Goal: Task Accomplishment & Management: Use online tool/utility

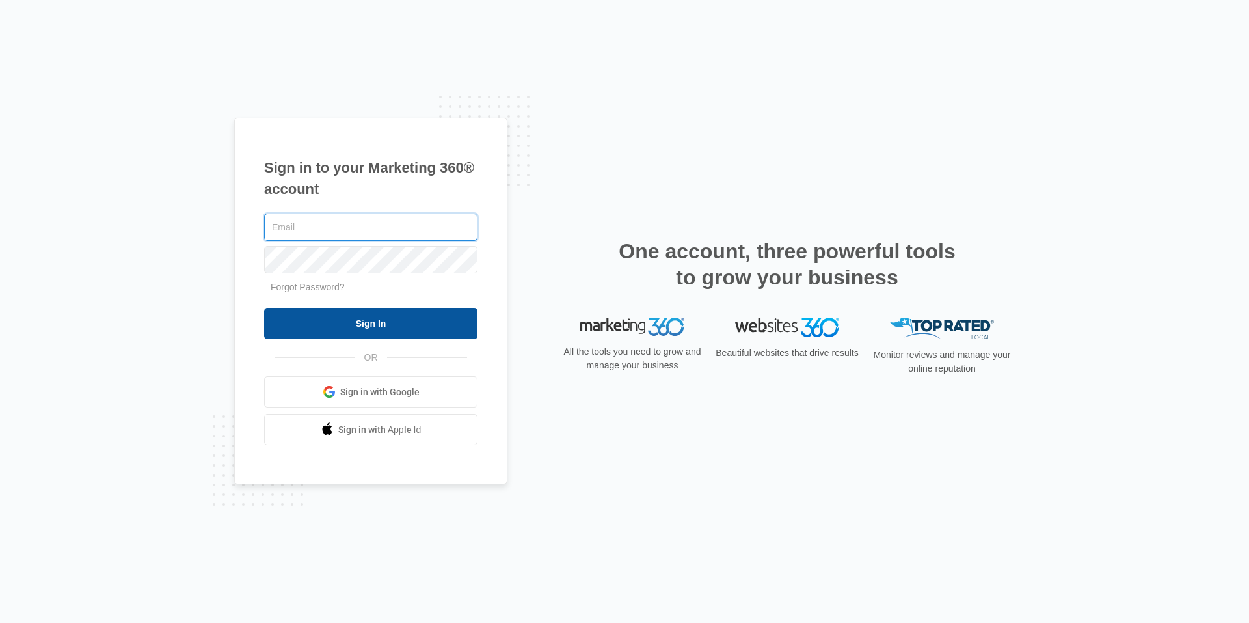
type input "[EMAIL_ADDRESS][DOMAIN_NAME]"
click at [379, 323] on input "Sign In" at bounding box center [370, 323] width 213 height 31
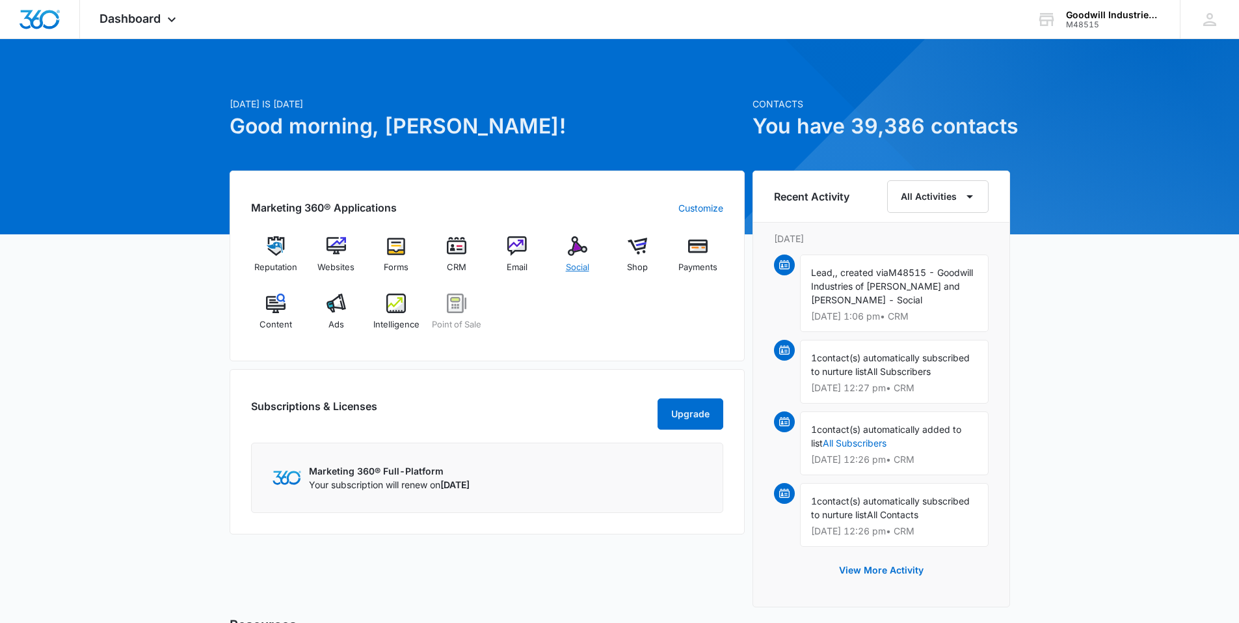
click at [576, 260] on div "Social" at bounding box center [577, 259] width 50 height 47
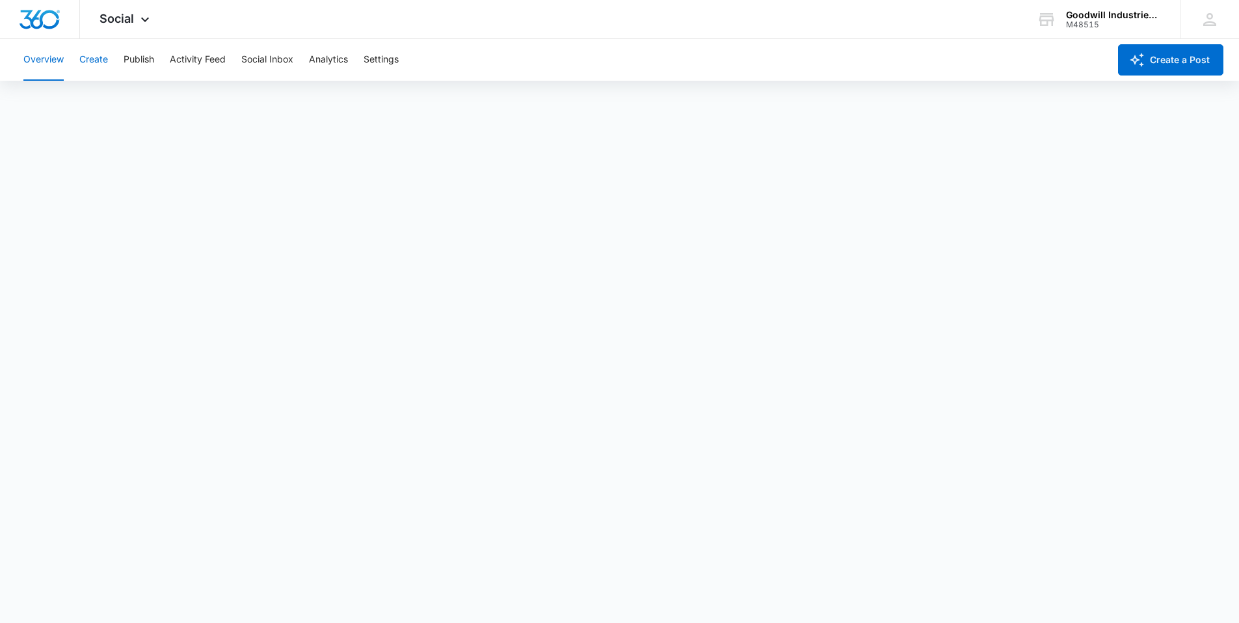
click at [101, 62] on button "Create" at bounding box center [93, 60] width 29 height 42
click at [128, 57] on button "Publish" at bounding box center [139, 60] width 31 height 42
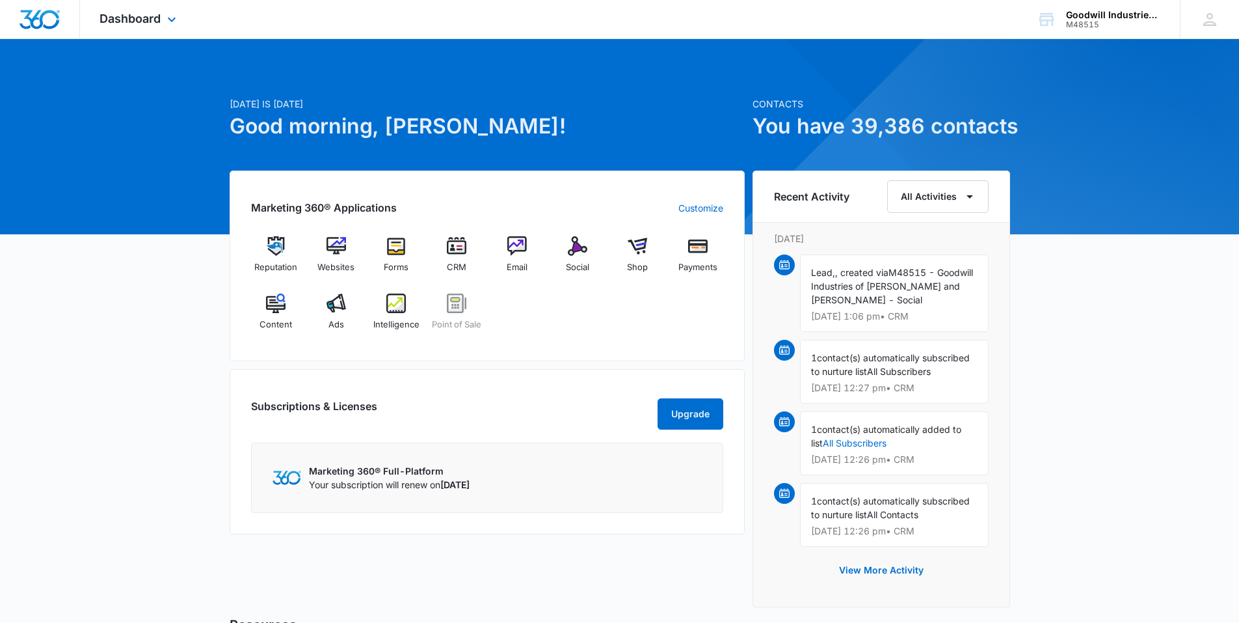
click at [144, 7] on div "Dashboard Apps Reputation Websites Forms CRM Email Social Shop Payments POS Con…" at bounding box center [139, 19] width 119 height 38
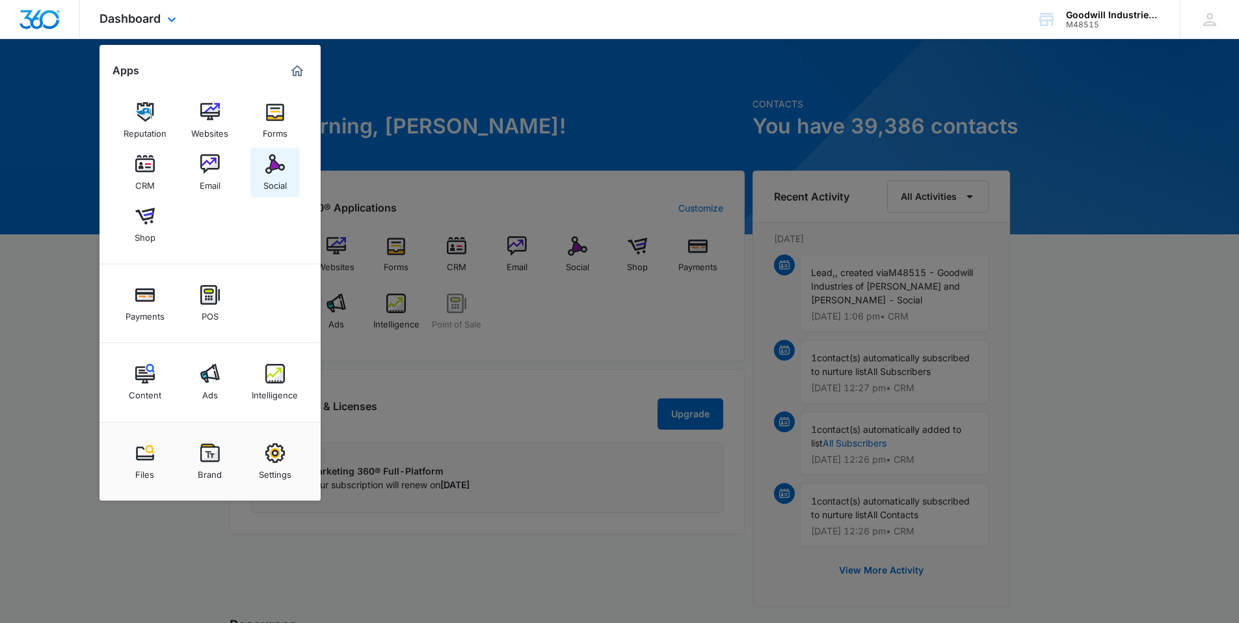
click at [269, 161] on img at bounding box center [275, 164] width 20 height 20
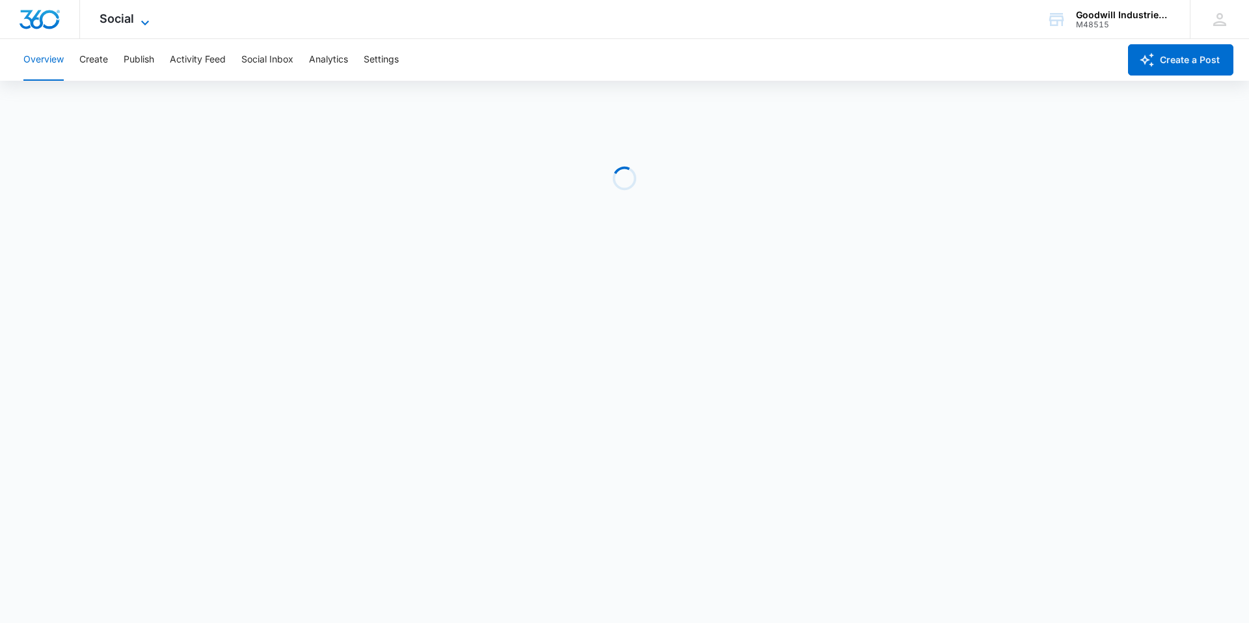
click at [137, 25] on icon at bounding box center [145, 23] width 16 height 16
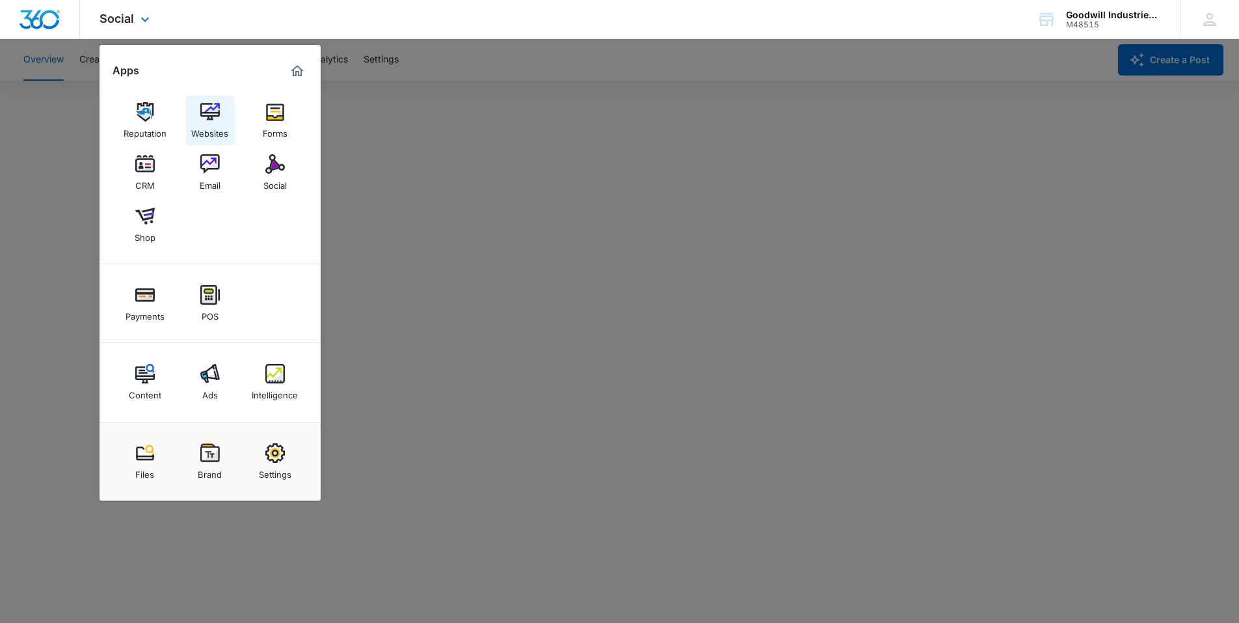
click at [220, 118] on link "Websites" at bounding box center [209, 120] width 49 height 49
